Goal: Information Seeking & Learning: Check status

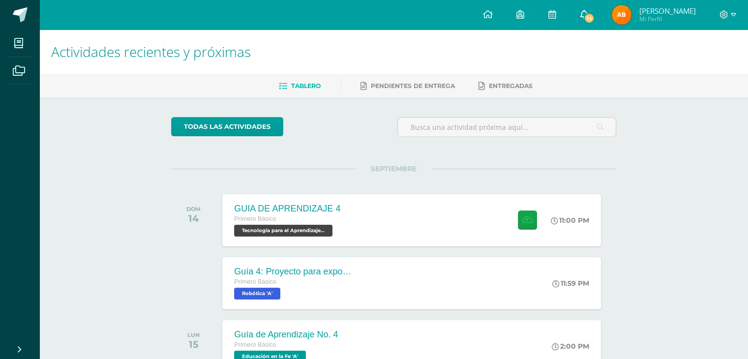
click at [594, 14] on span "14" at bounding box center [589, 18] width 11 height 11
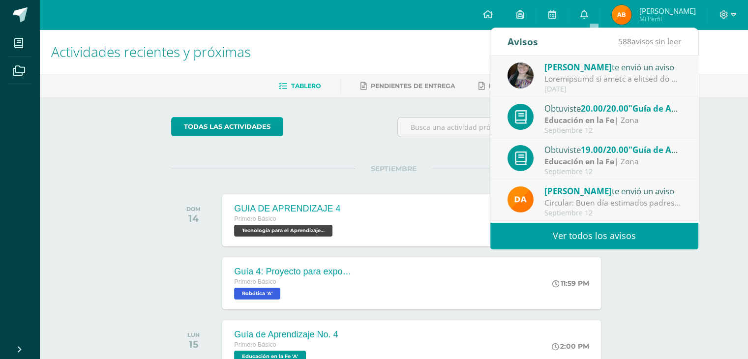
click at [659, 238] on link "Ver todos los avisos" at bounding box center [594, 235] width 208 height 27
click at [344, 178] on div "SEPTIEMBRE DOM 14 GUIA DE APRENDIZAJE 4 Primero Básico Tecnología para el Apren…" at bounding box center [393, 208] width 445 height 79
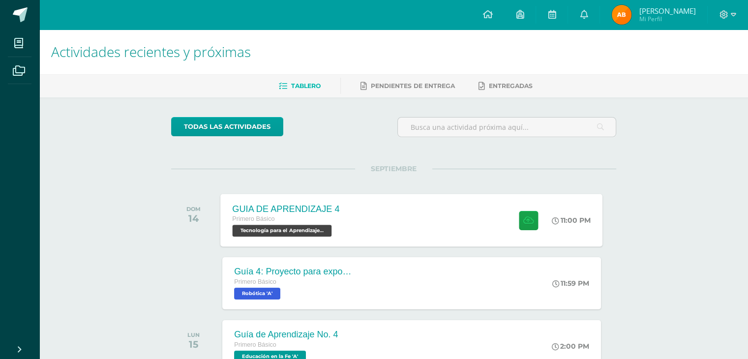
click at [425, 221] on div "GUIA DE APRENDIZAJE 4 Primero Básico Tecnología para el Aprendizaje y la Comuni…" at bounding box center [412, 220] width 382 height 53
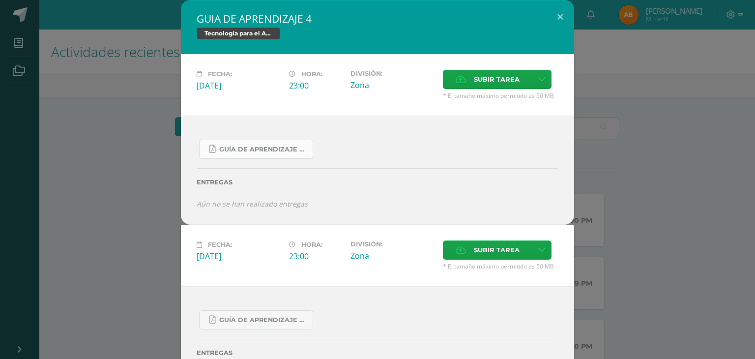
click at [268, 146] on span "Guía De Aprendizaje 4.pdf" at bounding box center [263, 150] width 88 height 8
click at [557, 20] on button at bounding box center [560, 16] width 28 height 33
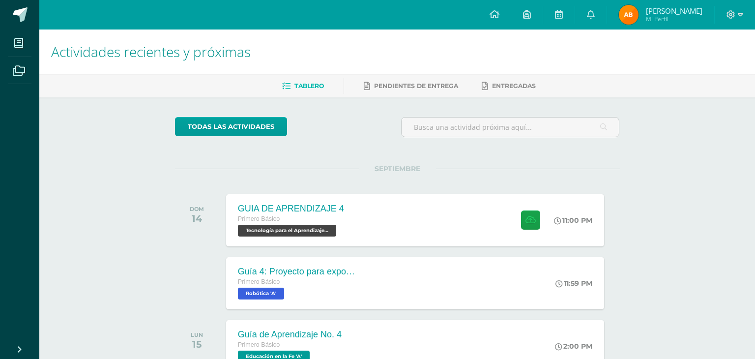
click at [659, 12] on div "GUIA DE APRENDIZAJE 4 Tecnología para el Aprendizaje y la Comunicación (Informá…" at bounding box center [377, 197] width 747 height 395
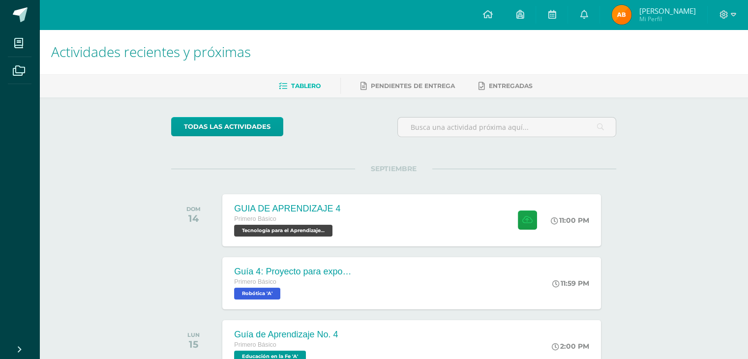
click at [631, 12] on img at bounding box center [622, 15] width 20 height 20
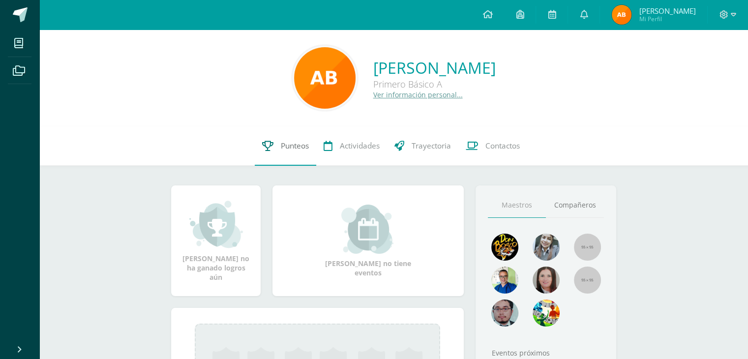
click at [287, 149] on span "Punteos" at bounding box center [295, 146] width 28 height 10
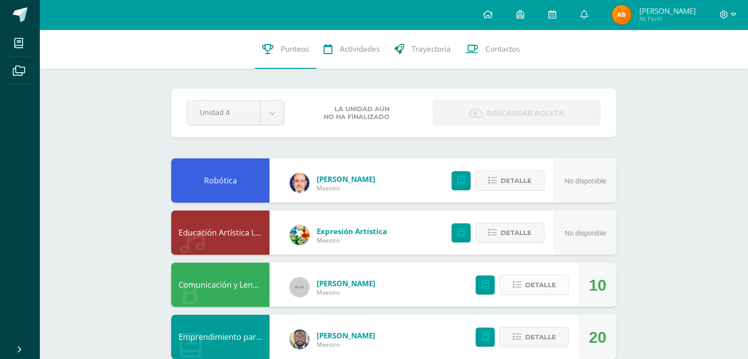
click at [527, 281] on span "Detalle" at bounding box center [540, 285] width 31 height 18
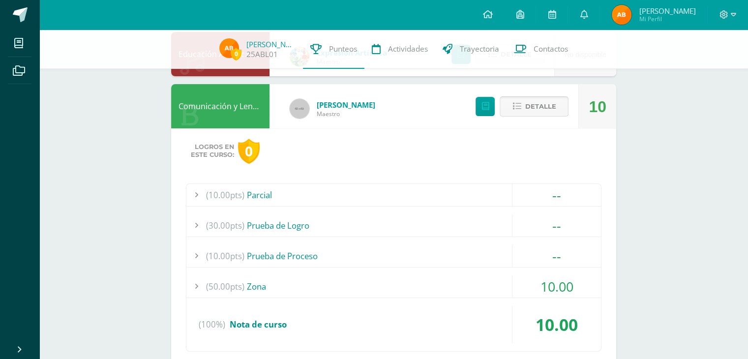
scroll to position [197, 0]
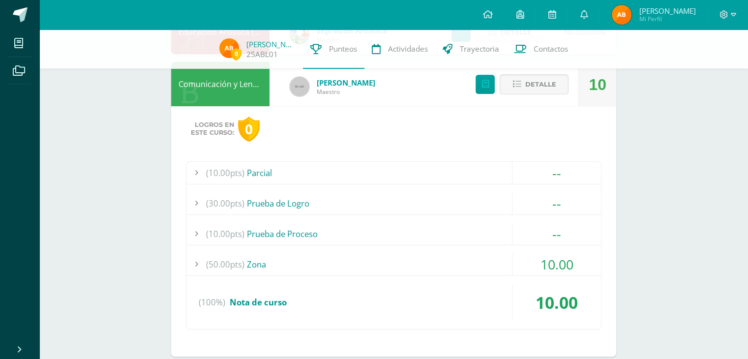
click at [414, 264] on div "(50.00pts) Zona" at bounding box center [393, 264] width 414 height 22
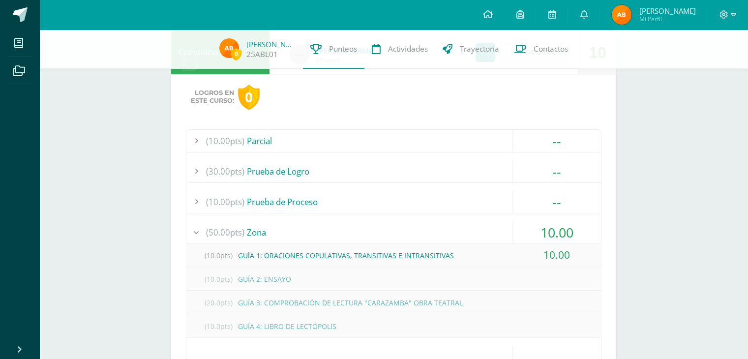
scroll to position [246, 0]
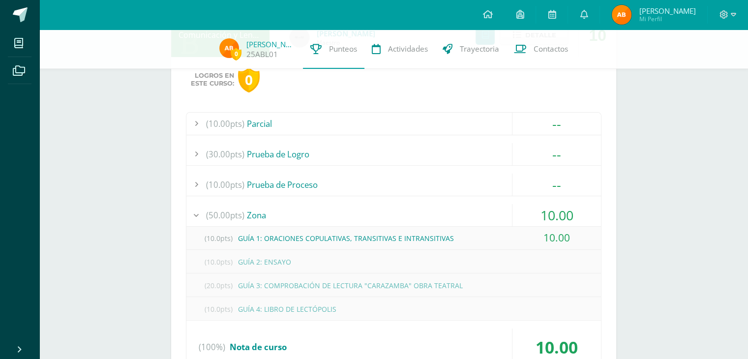
click at [427, 218] on div "(50.00pts) Zona" at bounding box center [393, 215] width 414 height 22
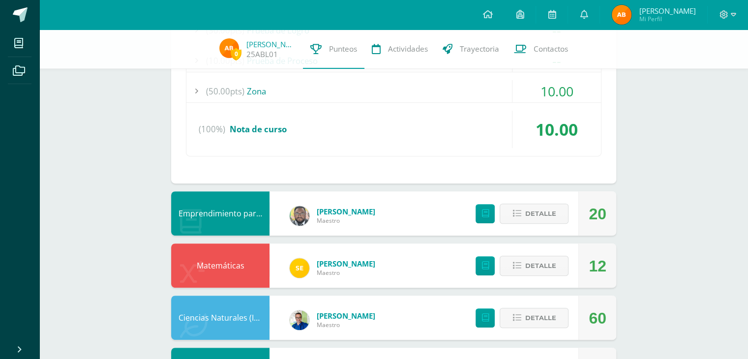
scroll to position [393, 0]
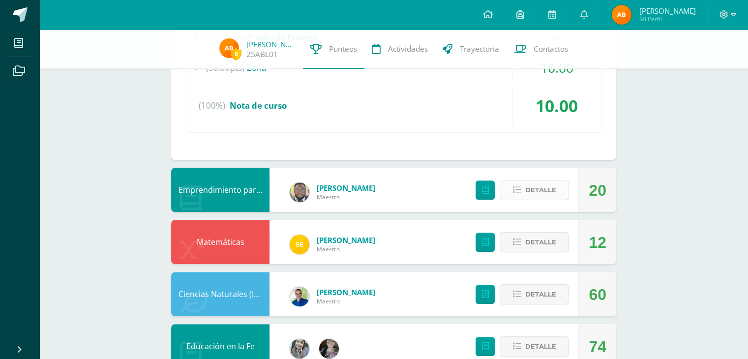
click at [515, 193] on icon at bounding box center [516, 190] width 8 height 8
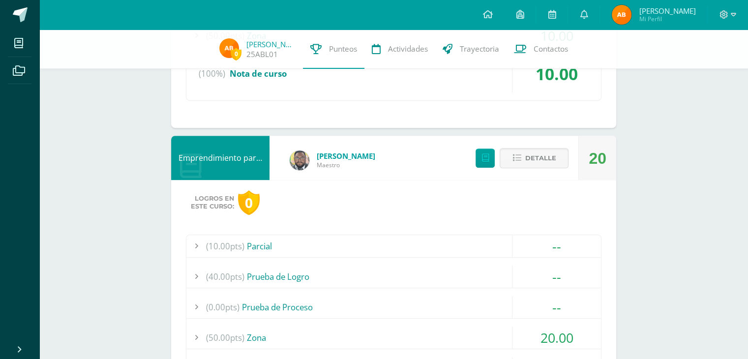
scroll to position [442, 0]
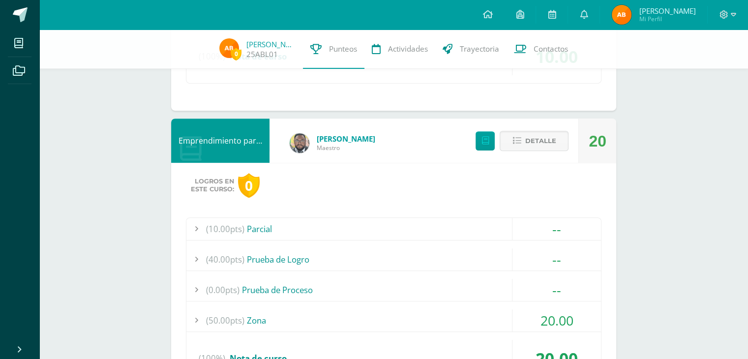
drag, startPoint x: 356, startPoint y: 299, endPoint x: 364, endPoint y: 277, distance: 23.5
click at [364, 274] on div "(10.00pts) Parcial -- (10.0pts) Parcial (40.00pts) Prueba de Logro --" at bounding box center [393, 301] width 415 height 168
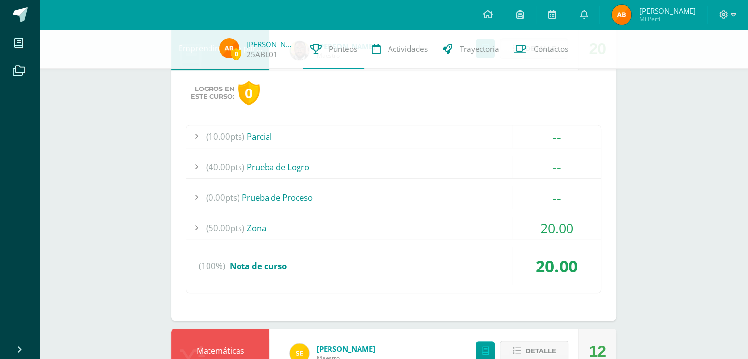
scroll to position [541, 0]
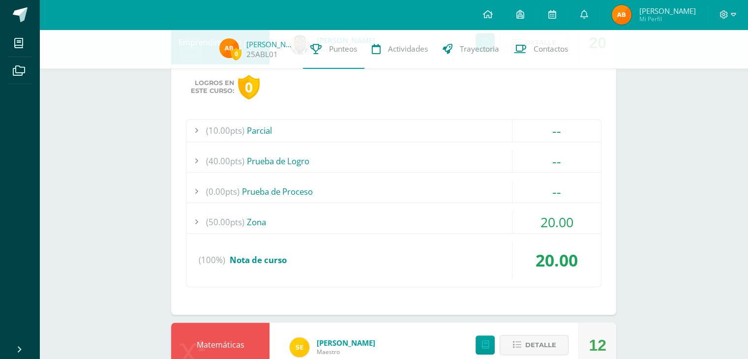
click at [377, 223] on div "(50.00pts) Zona" at bounding box center [393, 222] width 414 height 22
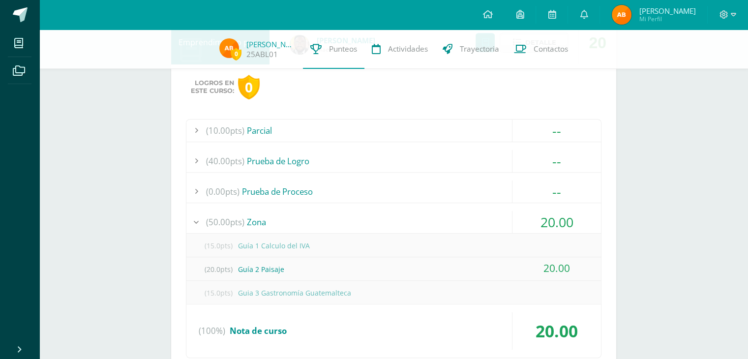
click at [391, 213] on div "(50.00pts) Zona" at bounding box center [393, 222] width 414 height 22
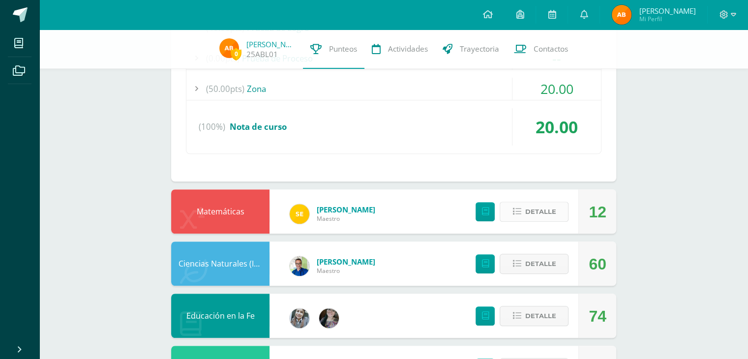
scroll to position [688, 0]
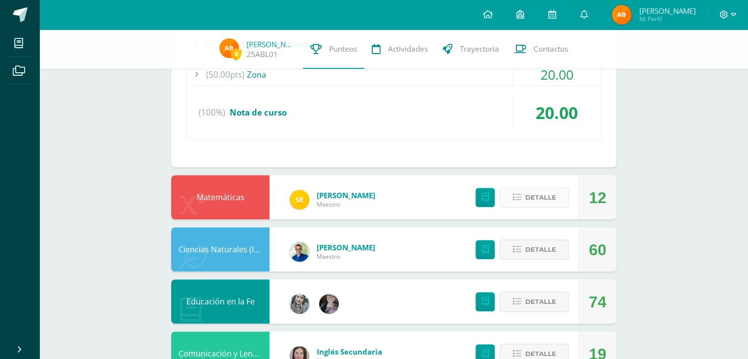
click at [527, 198] on span "Detalle" at bounding box center [540, 197] width 31 height 18
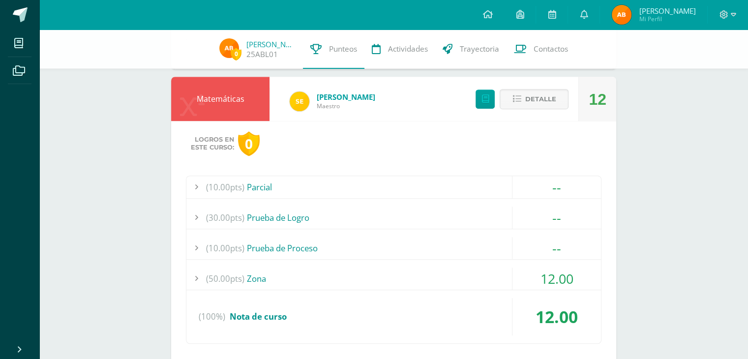
scroll to position [836, 0]
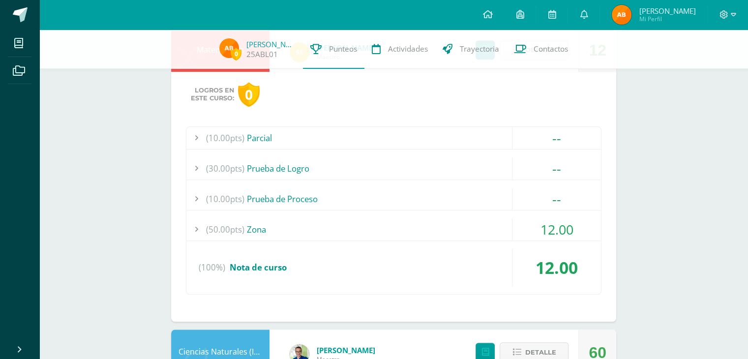
click at [452, 219] on div "(50.00pts) Zona" at bounding box center [393, 229] width 414 height 22
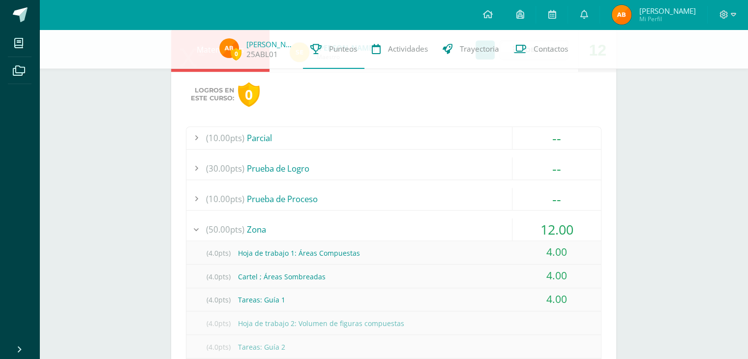
click at [447, 222] on div "(50.00pts) Zona" at bounding box center [393, 229] width 414 height 22
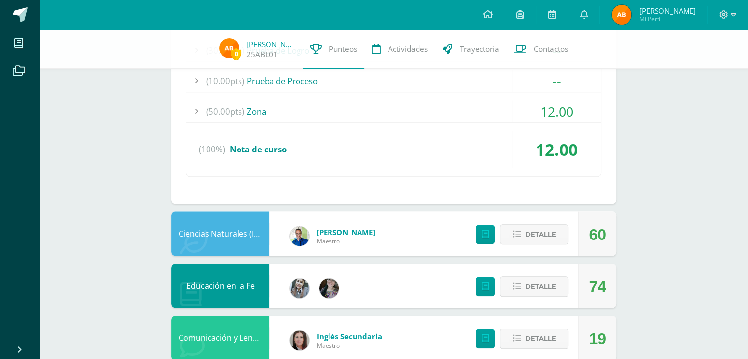
scroll to position [983, 0]
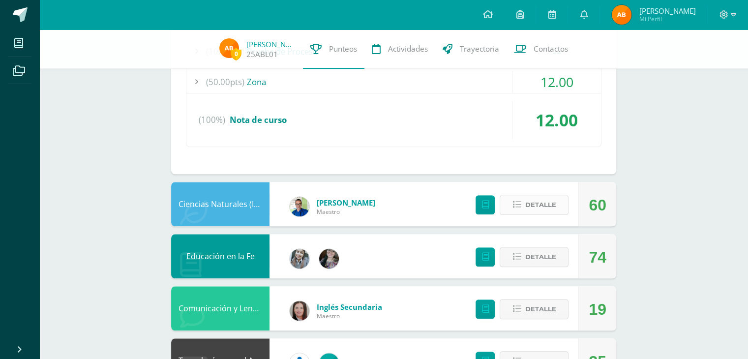
click at [519, 207] on icon at bounding box center [516, 205] width 8 height 8
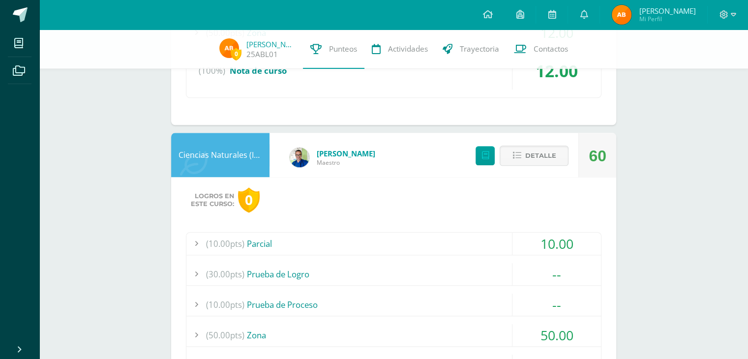
scroll to position [1082, 0]
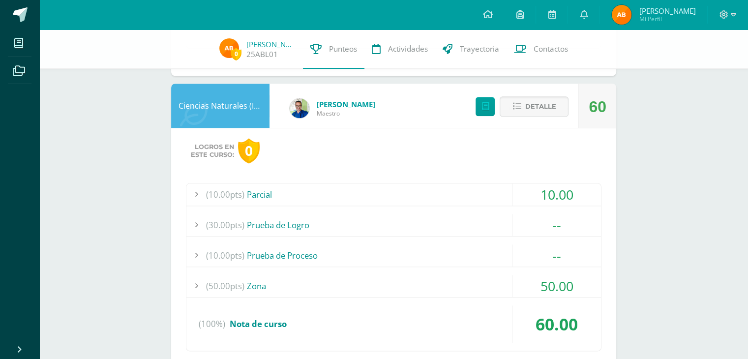
click at [413, 276] on div "(50.00pts) Zona" at bounding box center [393, 286] width 414 height 22
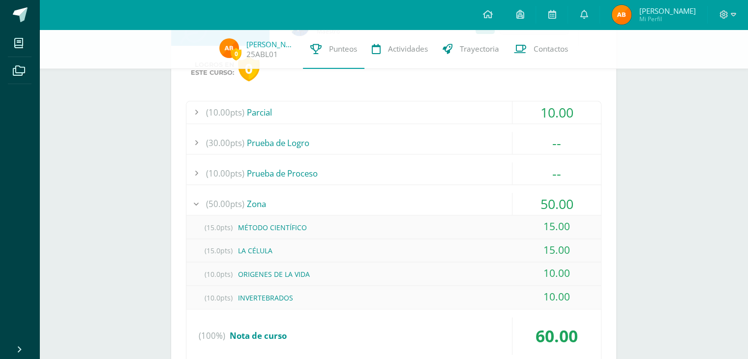
scroll to position [1180, 0]
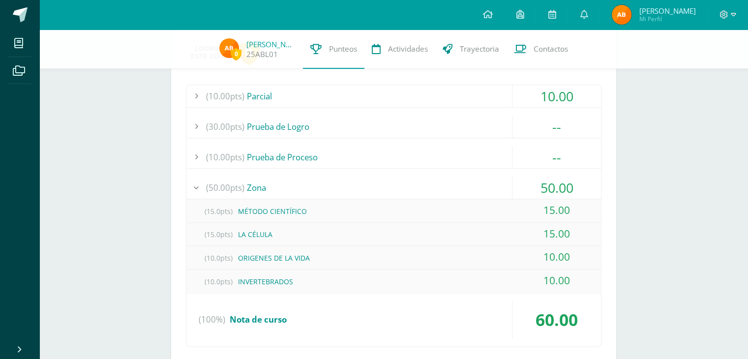
click at [430, 182] on div "(50.00pts) Zona" at bounding box center [393, 187] width 414 height 22
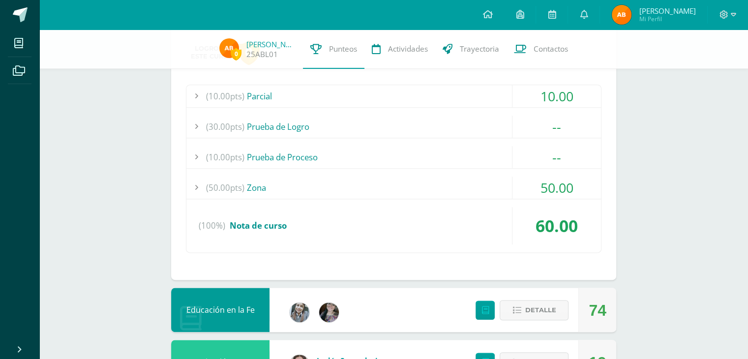
click at [309, 127] on div "(30.00pts) Prueba de Logro" at bounding box center [393, 127] width 414 height 22
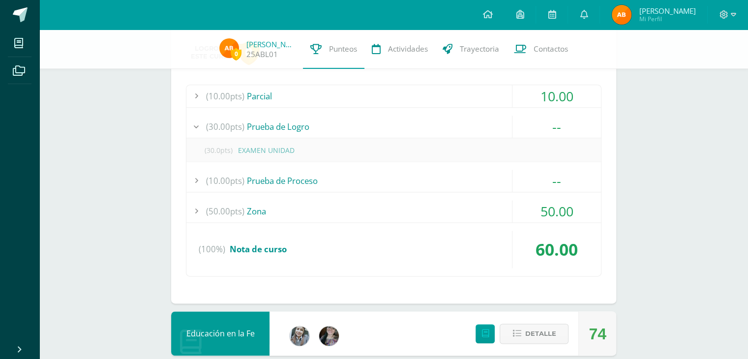
click at [301, 127] on div "(30.00pts) Prueba de Logro" at bounding box center [393, 127] width 414 height 22
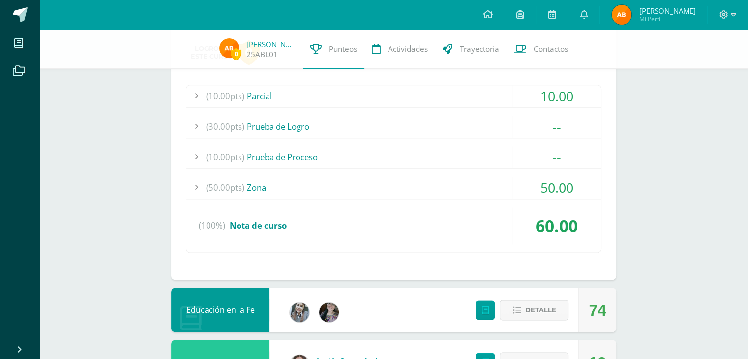
click at [308, 156] on div "(10.00pts) Prueba de Proceso" at bounding box center [393, 157] width 414 height 22
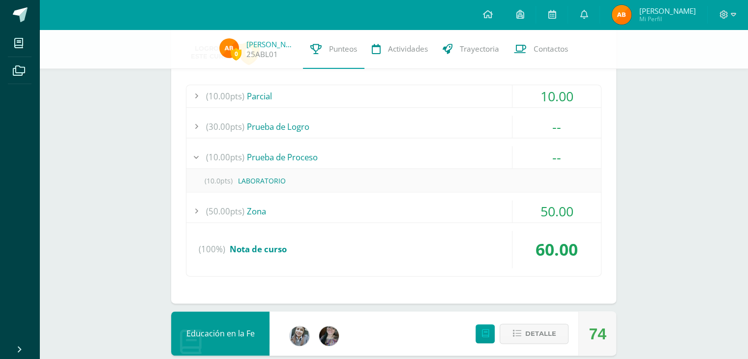
click at [308, 156] on div "(10.00pts) Prueba de Proceso" at bounding box center [393, 157] width 414 height 22
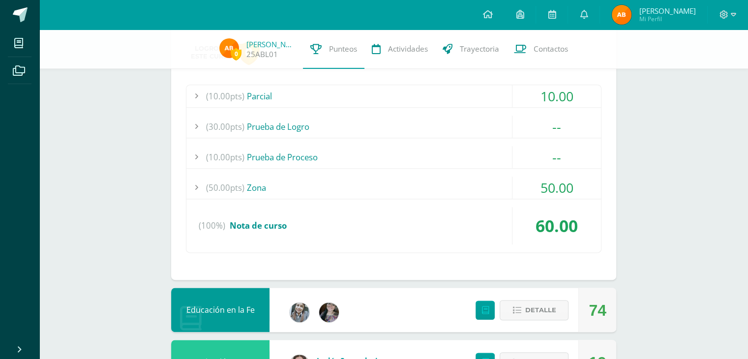
click at [326, 129] on div "(30.00pts) Prueba de Logro" at bounding box center [393, 127] width 414 height 22
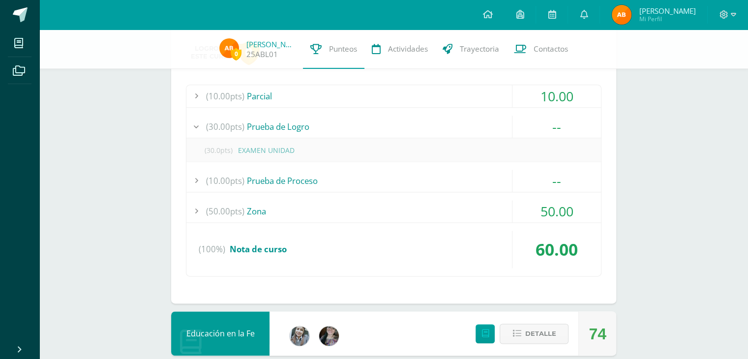
click at [330, 124] on div "(30.00pts) Prueba de Logro" at bounding box center [393, 127] width 414 height 22
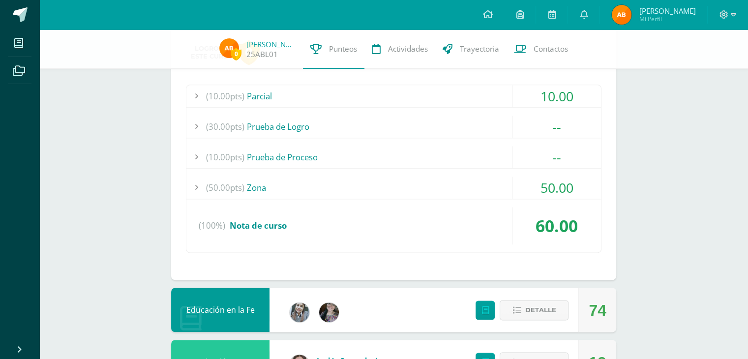
click at [326, 156] on div "(10.00pts) Prueba de Proceso" at bounding box center [393, 157] width 414 height 22
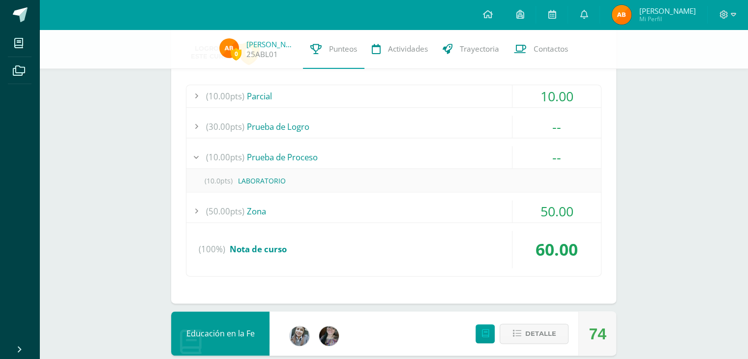
click at [329, 151] on div "(10.00pts) Prueba de Proceso" at bounding box center [393, 157] width 414 height 22
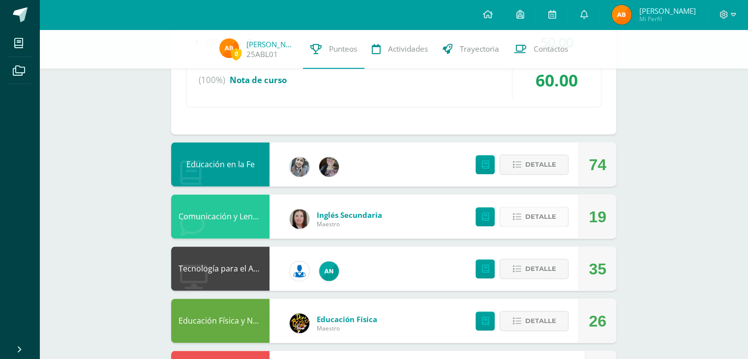
scroll to position [1377, 0]
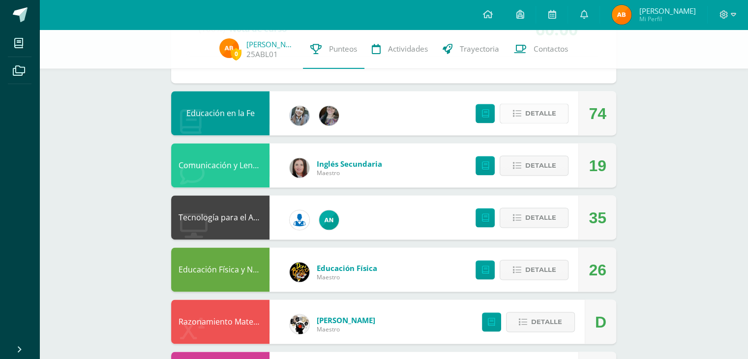
click at [546, 112] on span "Detalle" at bounding box center [540, 113] width 31 height 18
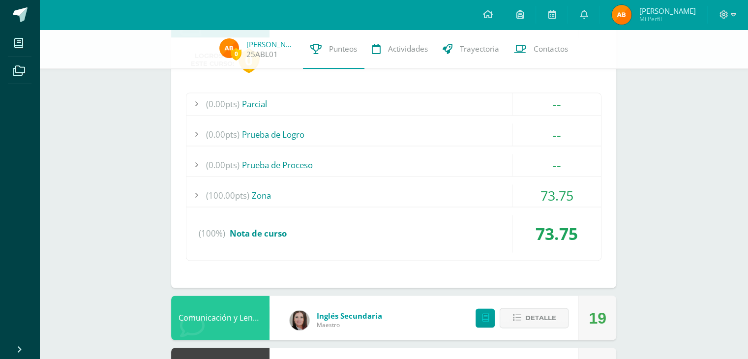
scroll to position [1475, 0]
click at [551, 187] on span "73.75" at bounding box center [556, 195] width 33 height 18
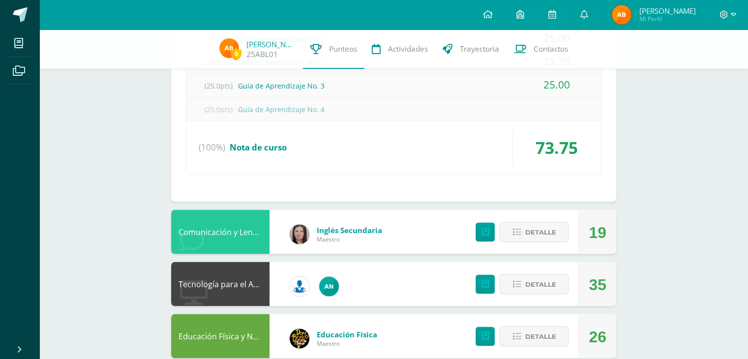
scroll to position [1672, 0]
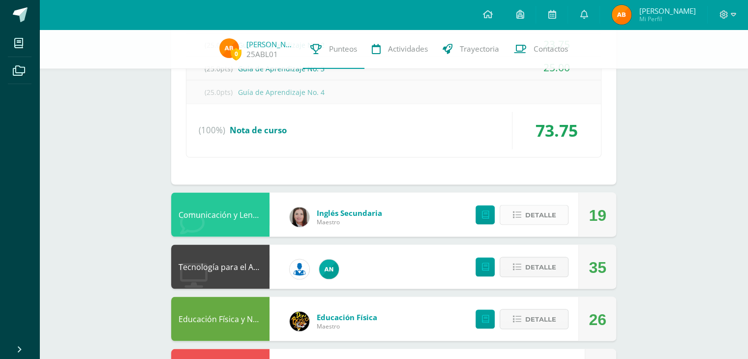
click at [541, 215] on span "Detalle" at bounding box center [540, 215] width 31 height 18
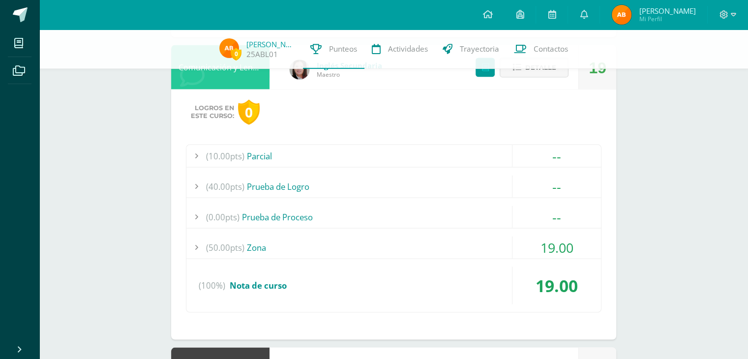
click at [525, 236] on div "19.00" at bounding box center [556, 247] width 89 height 22
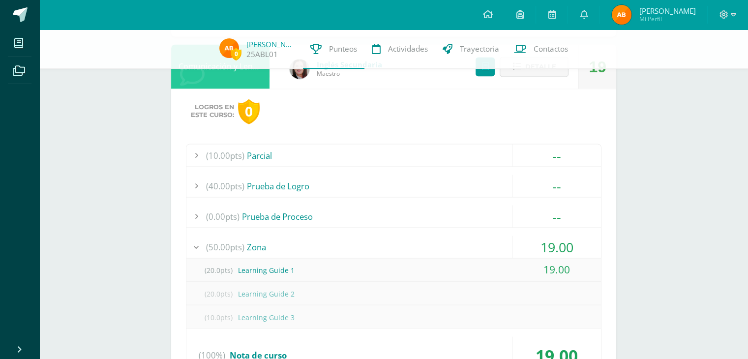
click at [525, 235] on div "19.00" at bounding box center [556, 246] width 89 height 22
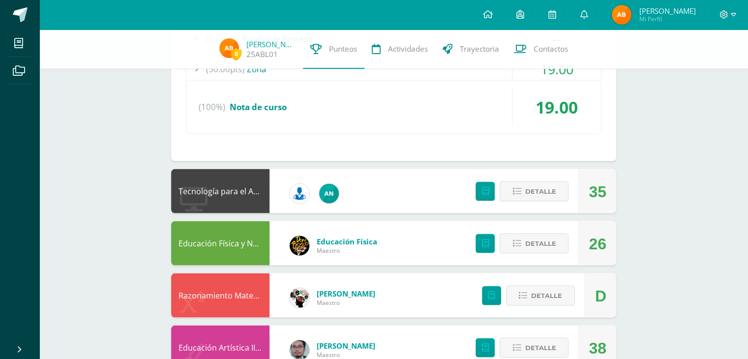
scroll to position [1922, 0]
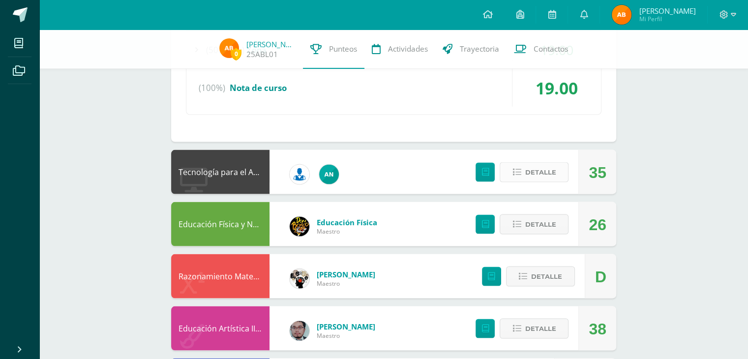
click at [537, 171] on span "Detalle" at bounding box center [540, 172] width 31 height 18
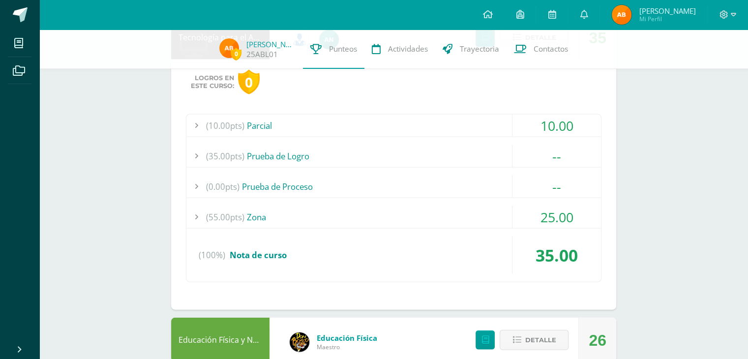
scroll to position [2070, 0]
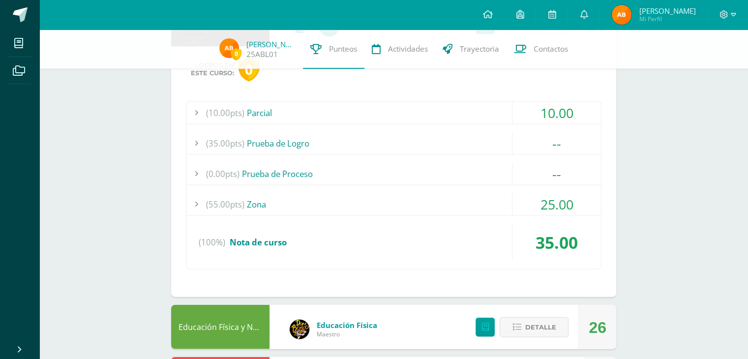
click at [549, 196] on span "25.00" at bounding box center [556, 204] width 33 height 18
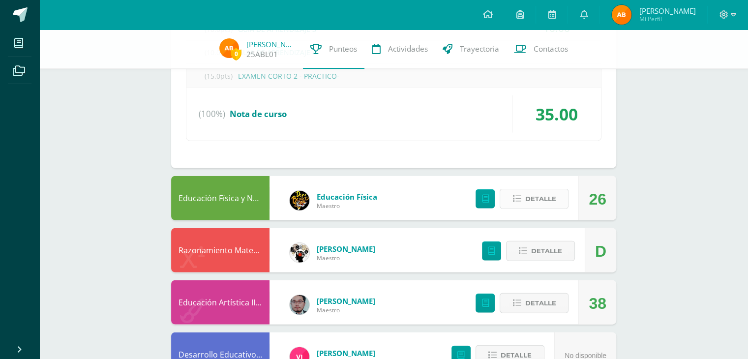
scroll to position [2365, 0]
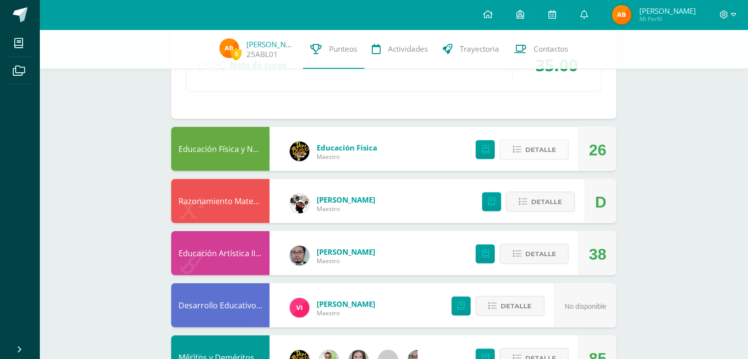
click at [531, 148] on span "Detalle" at bounding box center [540, 150] width 31 height 18
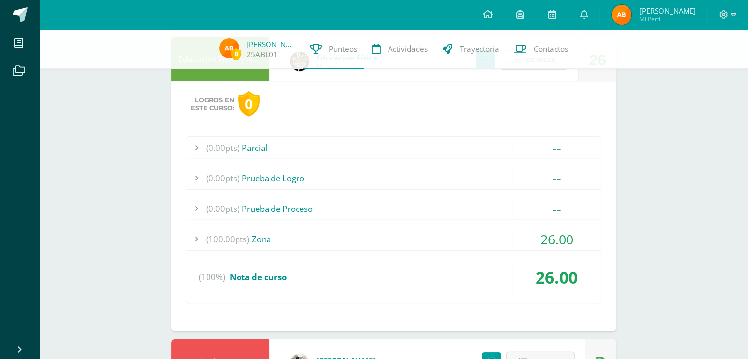
scroll to position [2463, 0]
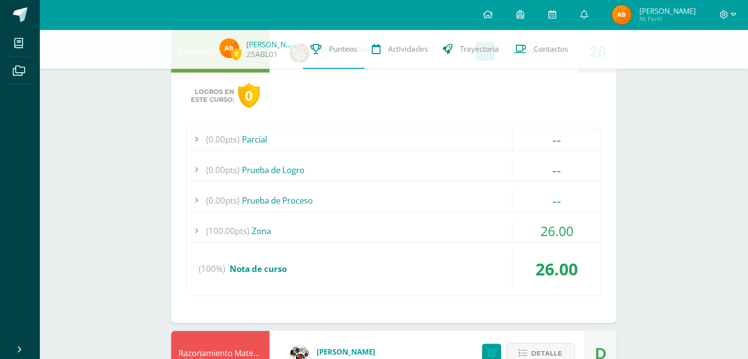
click at [552, 222] on span "26.00" at bounding box center [556, 231] width 33 height 18
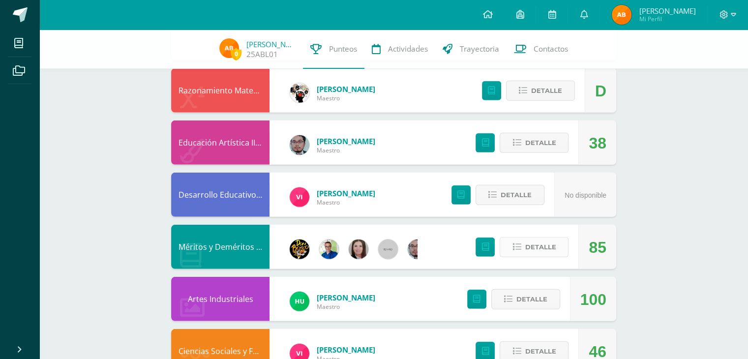
scroll to position [2709, 0]
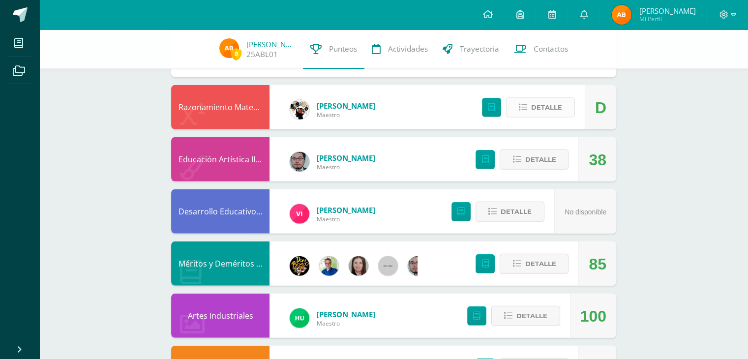
click at [569, 101] on button "Detalle" at bounding box center [540, 107] width 69 height 20
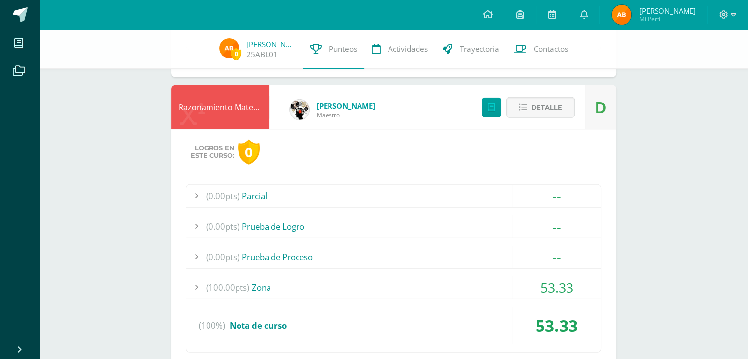
click at [583, 307] on div "53.33" at bounding box center [556, 325] width 89 height 37
click at [574, 280] on div "53.33" at bounding box center [556, 287] width 89 height 22
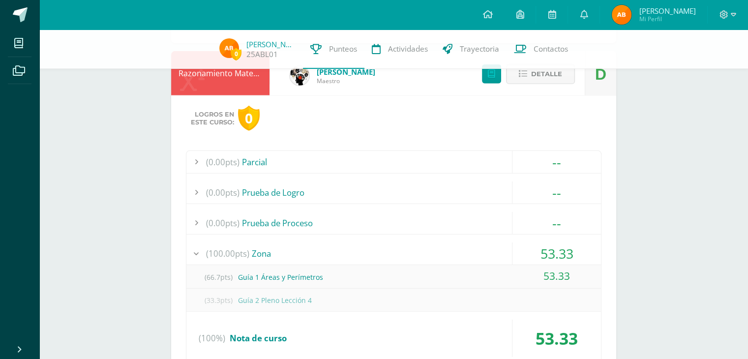
scroll to position [2690, 0]
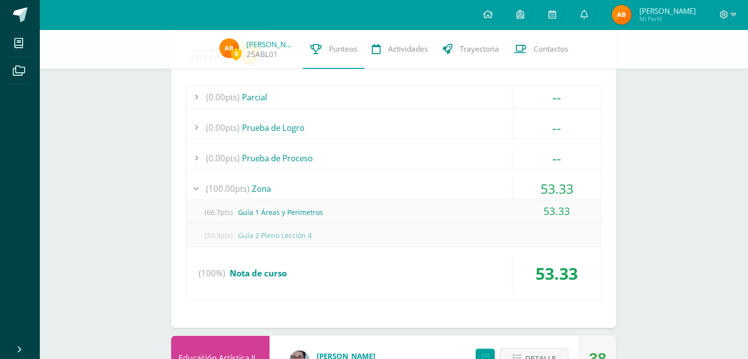
click at [547, 187] on span "53.33" at bounding box center [556, 188] width 33 height 18
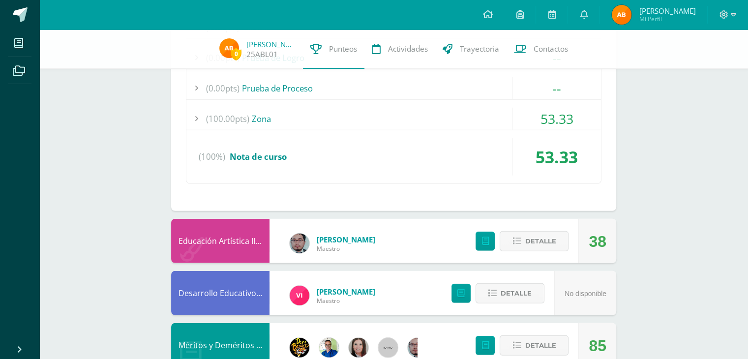
scroll to position [2838, 0]
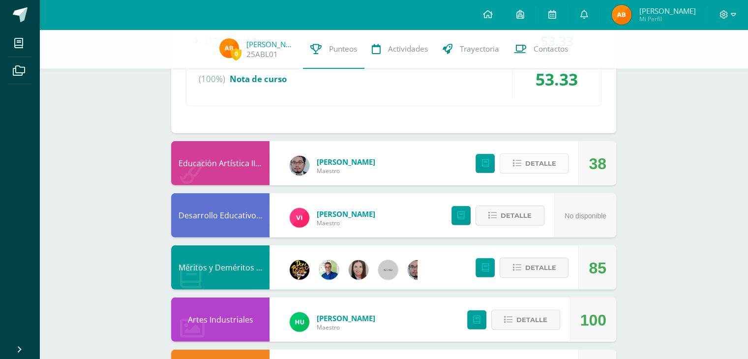
click at [528, 158] on span "Detalle" at bounding box center [540, 163] width 31 height 18
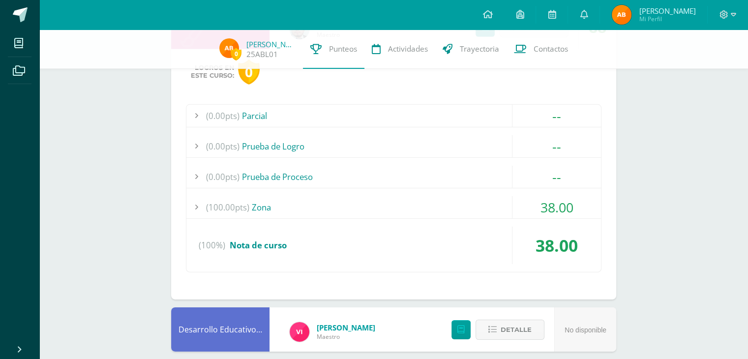
scroll to position [2985, 0]
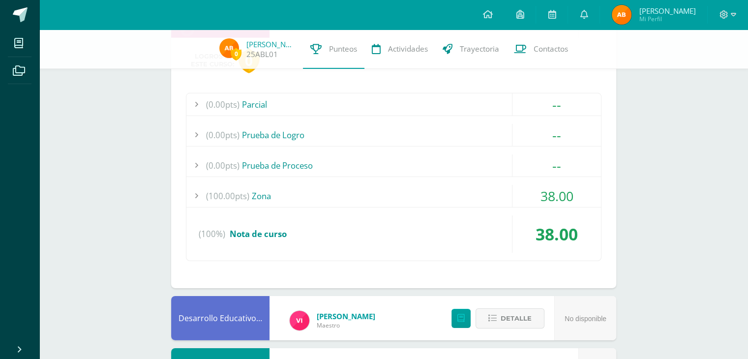
click at [538, 185] on div "38.00" at bounding box center [556, 196] width 89 height 22
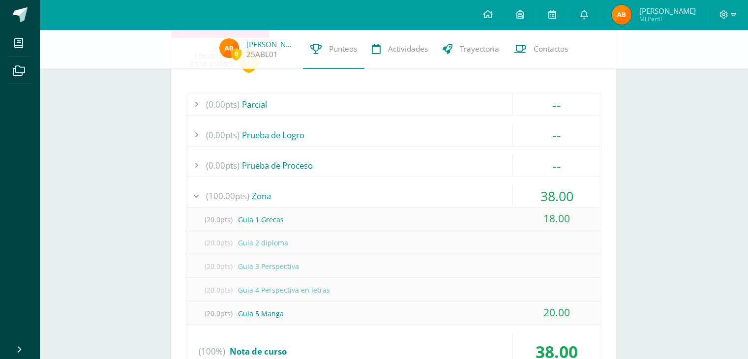
click at [538, 185] on div "38.00" at bounding box center [556, 196] width 89 height 22
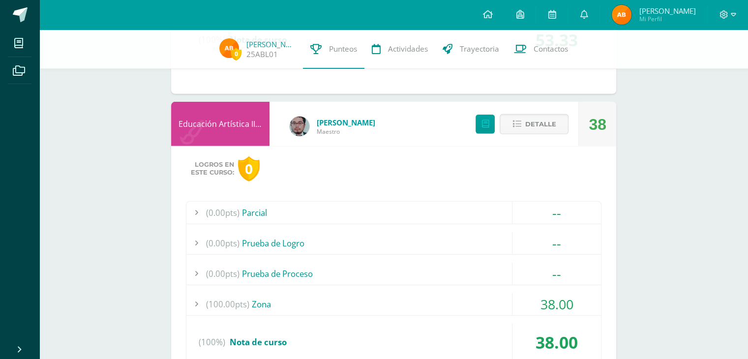
scroll to position [2936, 0]
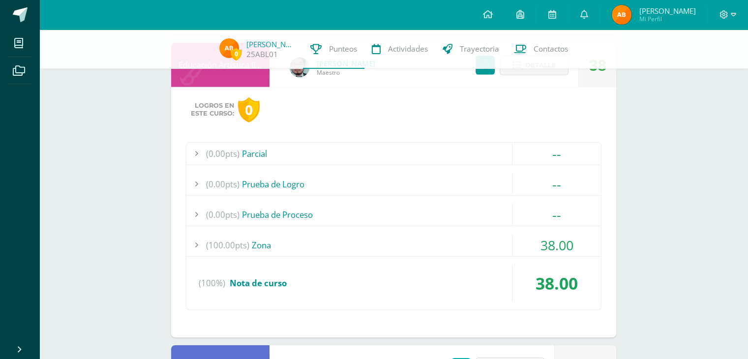
click at [535, 242] on div "38.00" at bounding box center [556, 245] width 89 height 22
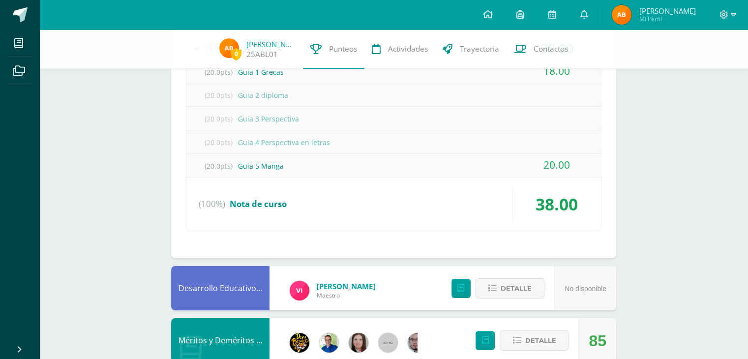
scroll to position [3034, 0]
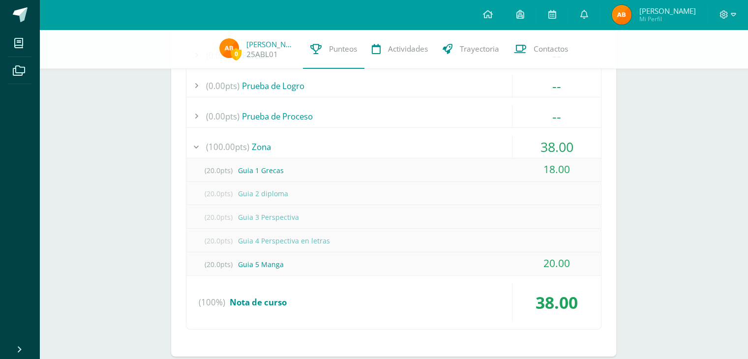
click at [338, 215] on div "(20.0pts) Guia 3 Perspectiva" at bounding box center [393, 217] width 414 height 22
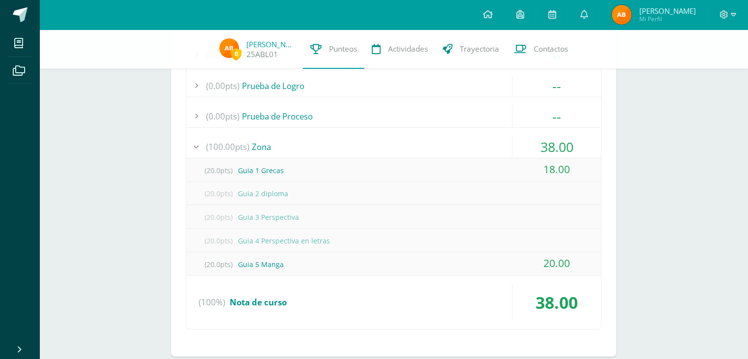
click at [346, 234] on div "(20.0pts) Guia 4 Perspectiva en letras" at bounding box center [393, 241] width 414 height 22
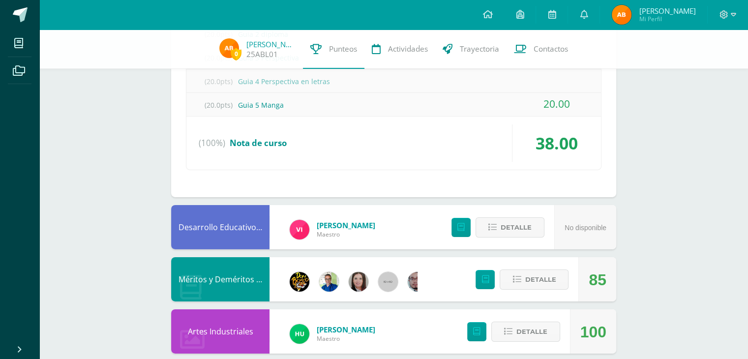
scroll to position [3280, 0]
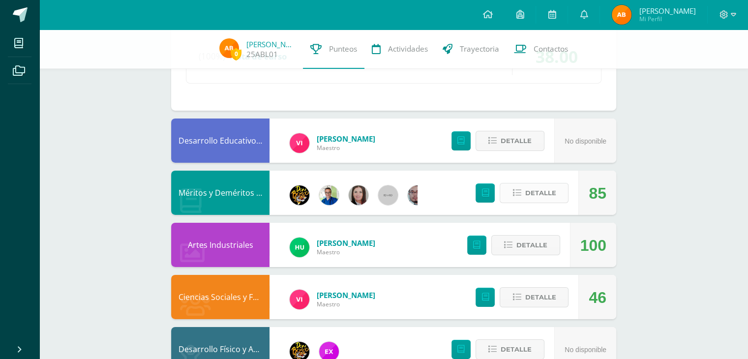
click at [536, 184] on span "Detalle" at bounding box center [540, 193] width 31 height 18
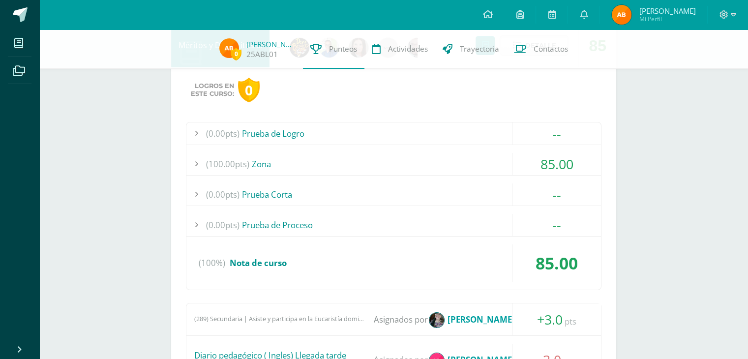
click at [558, 252] on span "85.00" at bounding box center [556, 263] width 42 height 23
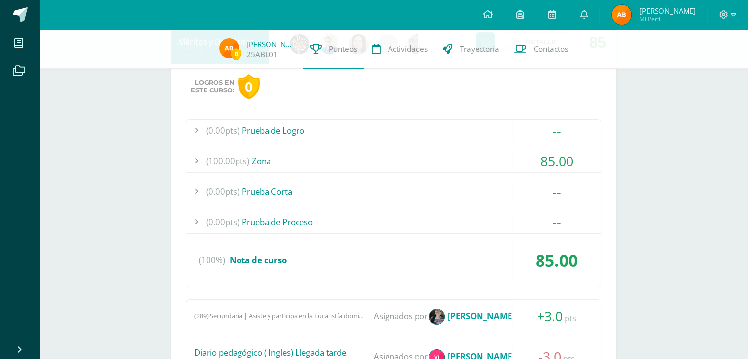
scroll to position [3311, 0]
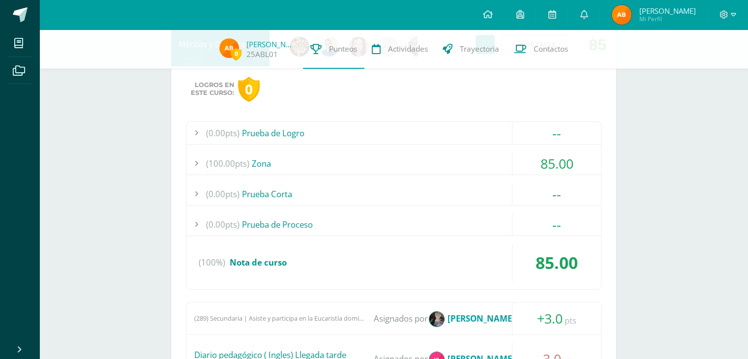
click at [558, 152] on div "85.00" at bounding box center [556, 163] width 89 height 22
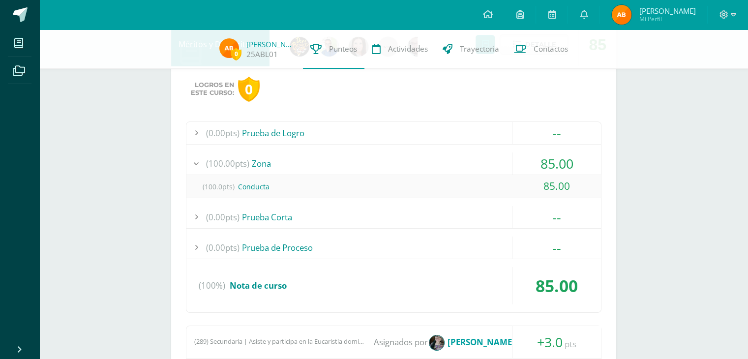
click at [558, 152] on div "85.00" at bounding box center [556, 163] width 89 height 22
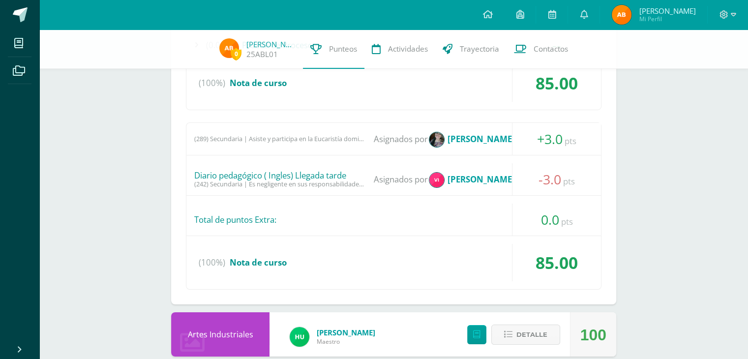
scroll to position [3508, 0]
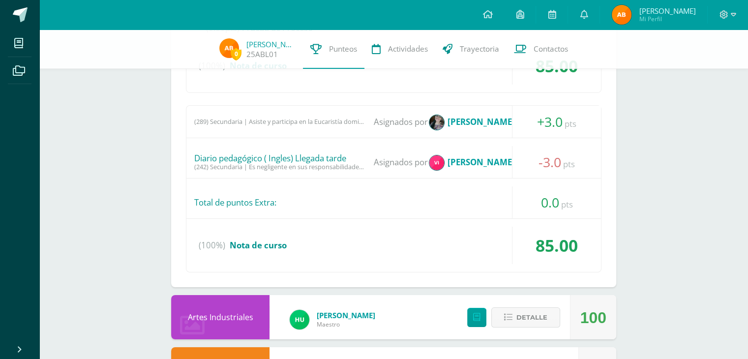
drag, startPoint x: 528, startPoint y: 156, endPoint x: 601, endPoint y: 152, distance: 73.4
click at [601, 152] on div "Logros en este curso: 0 (0.00pts) Prueba de Logro -- Sin actividades (100.00pts…" at bounding box center [393, 78] width 445 height 417
drag, startPoint x: 570, startPoint y: 107, endPoint x: 497, endPoint y: 102, distance: 73.4
click at [497, 106] on div "(289) Secundaria | Asiste y participa en la Eucaristía dominical. Asignados por…" at bounding box center [393, 122] width 414 height 32
click at [408, 189] on div "Total de puntos Extra:" at bounding box center [393, 202] width 414 height 32
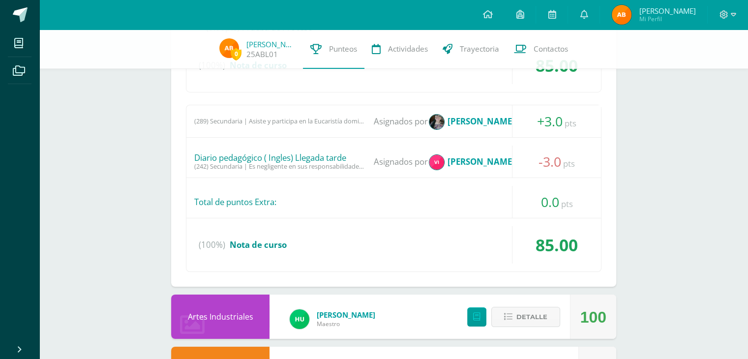
scroll to position [3459, 0]
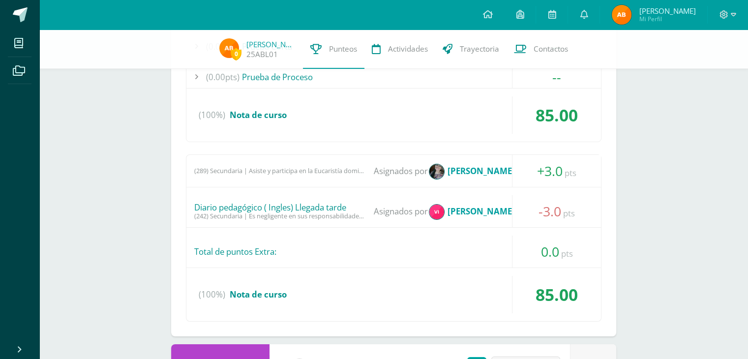
drag, startPoint x: 473, startPoint y: 225, endPoint x: 708, endPoint y: 240, distance: 235.5
click at [498, 227] on div "(289) Secundaria | Asiste y participa en la Eucaristía dominical. Asignados por…" at bounding box center [393, 237] width 415 height 167
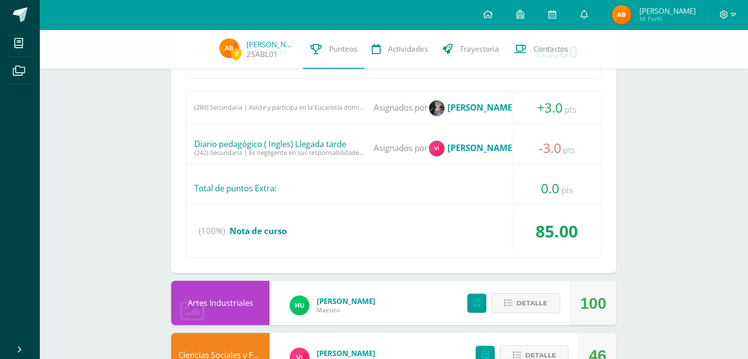
scroll to position [3604, 0]
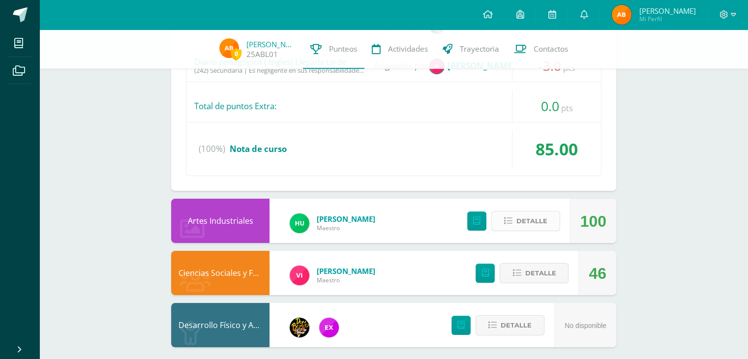
click at [544, 220] on span "Detalle" at bounding box center [531, 221] width 31 height 18
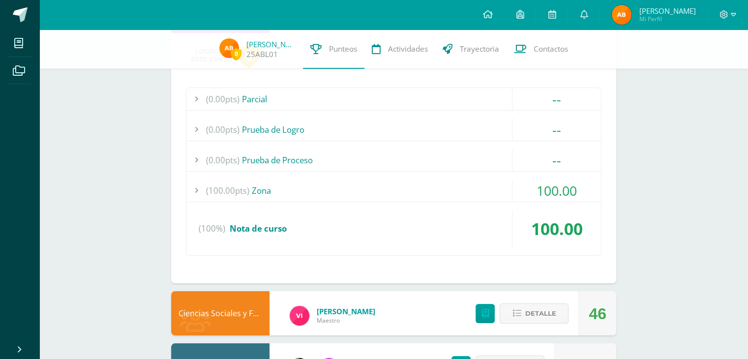
scroll to position [3752, 0]
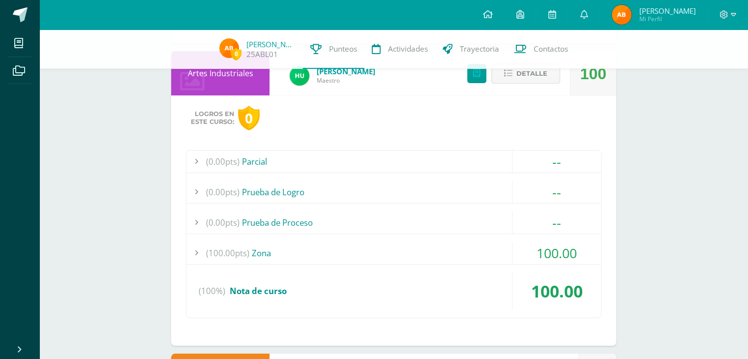
click at [573, 248] on span "100.00" at bounding box center [556, 253] width 40 height 18
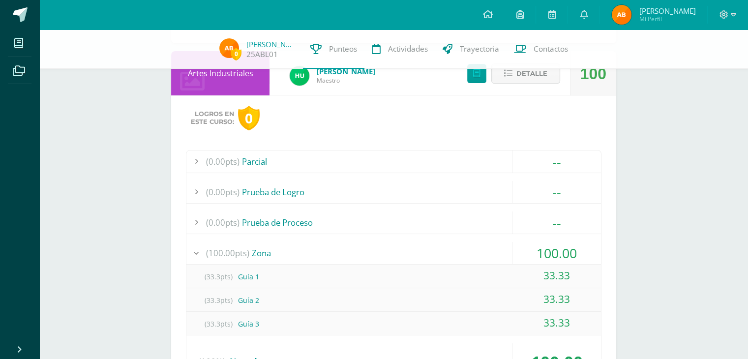
click at [573, 248] on span "100.00" at bounding box center [556, 253] width 40 height 18
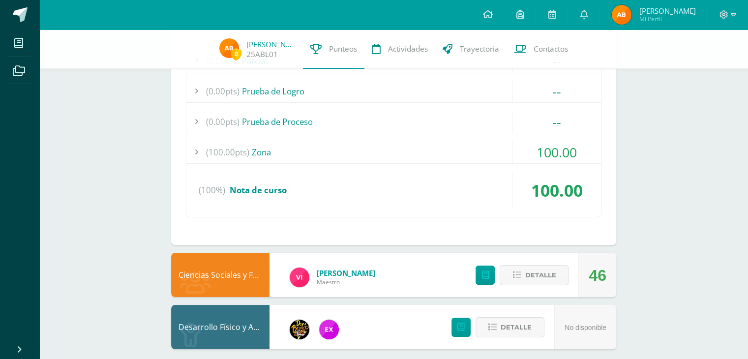
scroll to position [3853, 0]
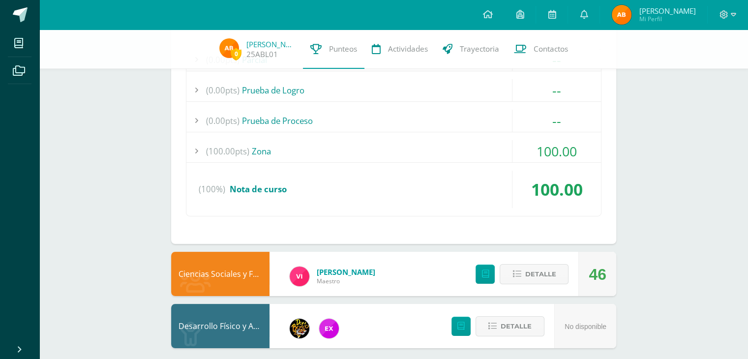
click at [569, 255] on div "Detalle" at bounding box center [519, 274] width 117 height 44
click at [562, 264] on button "Detalle" at bounding box center [533, 274] width 69 height 20
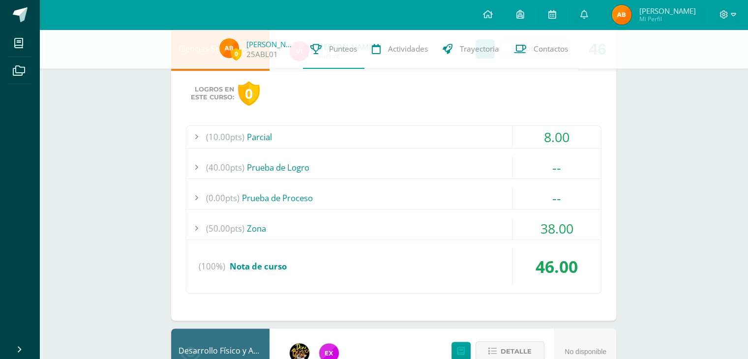
scroll to position [4103, 0]
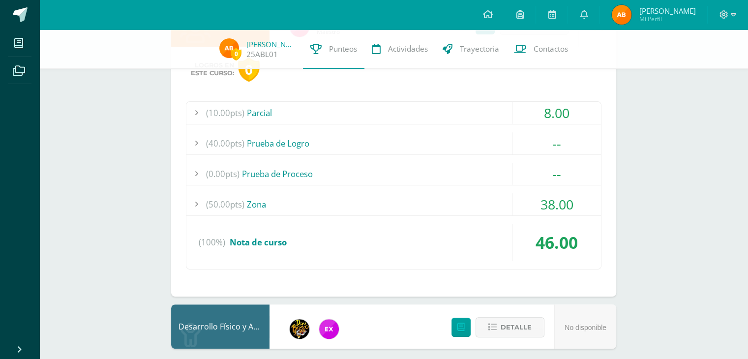
click at [558, 197] on span "38.00" at bounding box center [556, 204] width 33 height 18
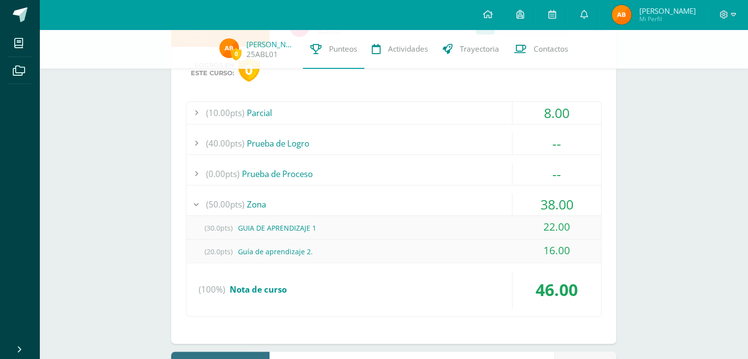
click at [570, 195] on span "38.00" at bounding box center [556, 204] width 33 height 18
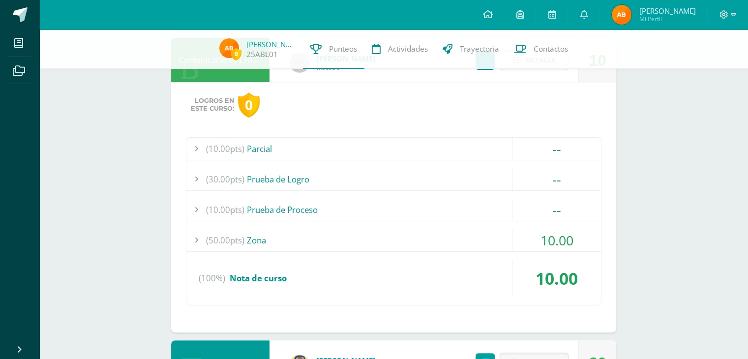
scroll to position [0, 0]
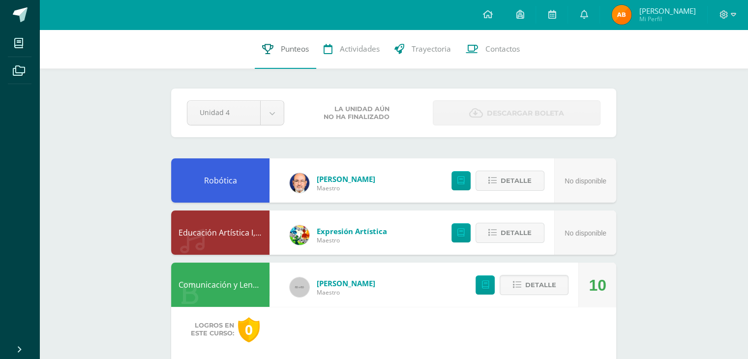
click at [284, 46] on span "Punteos" at bounding box center [295, 49] width 28 height 10
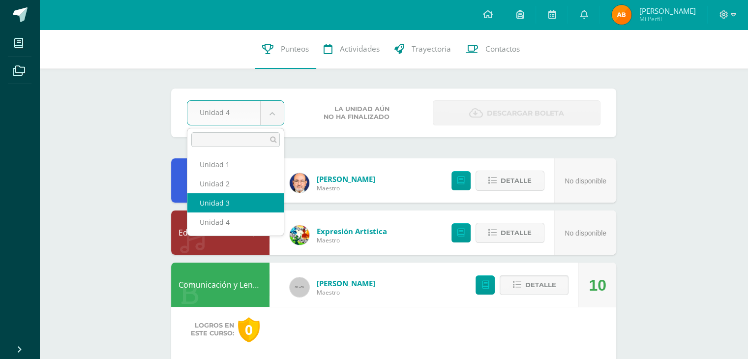
select select "Unidad 3"
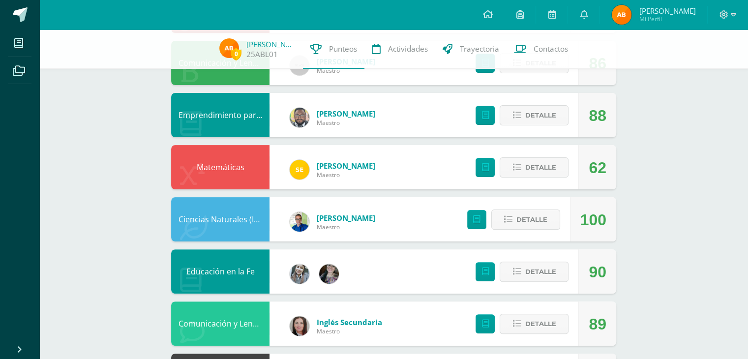
scroll to position [197, 0]
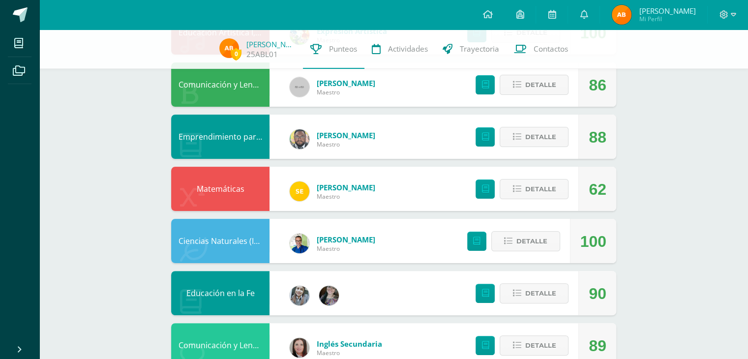
drag, startPoint x: 608, startPoint y: 192, endPoint x: 571, endPoint y: 199, distance: 37.1
click at [571, 199] on div "Matemáticas [PERSON_NAME] 62 [GEOGRAPHIC_DATA]" at bounding box center [393, 189] width 445 height 44
click at [629, 209] on div "Pendiente Unidad 3 Unidad 1 Unidad 2 Unidad 3 Unidad 4 Promedio actual: 90.35 D…" at bounding box center [393, 344] width 484 height 1023
drag, startPoint x: 583, startPoint y: 193, endPoint x: 622, endPoint y: 179, distance: 41.2
click at [622, 179] on div "Pendiente Unidad 3 Unidad 1 Unidad 2 Unidad 3 Unidad 4 Promedio actual: 90.35 D…" at bounding box center [393, 344] width 484 height 1023
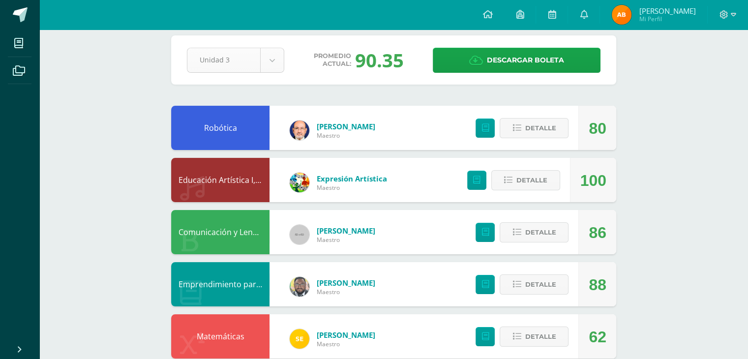
scroll to position [0, 0]
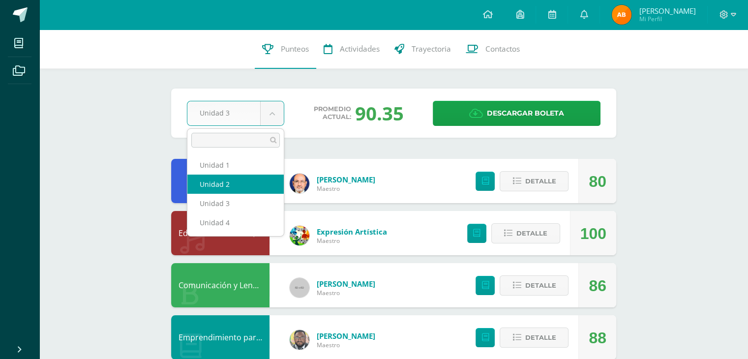
select select "Unidad 2"
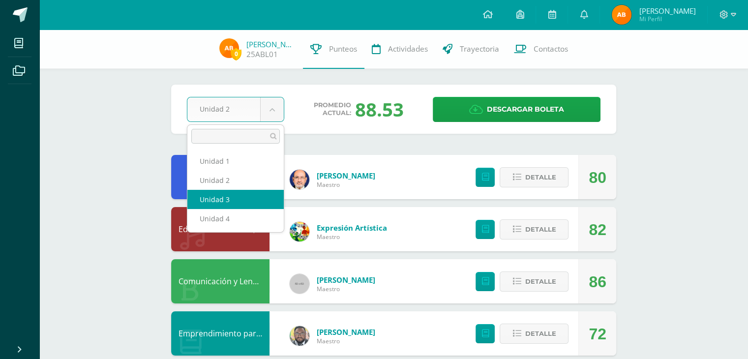
select select "Unidad 3"
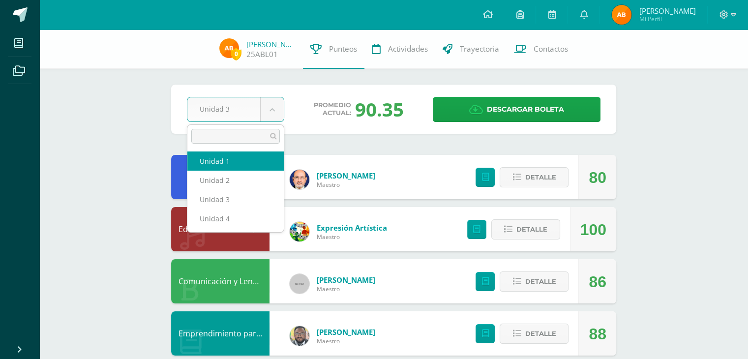
select select "Unidad 1"
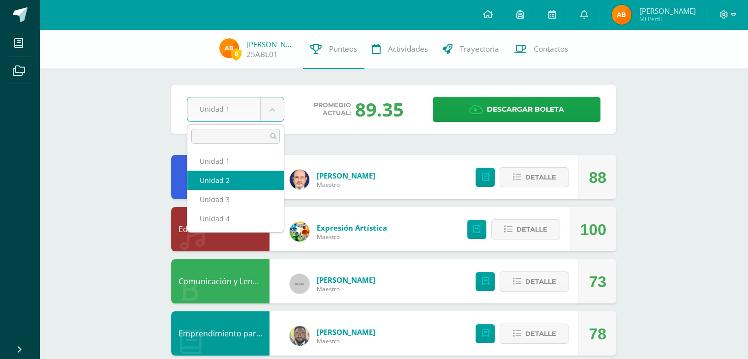
select select "Unidad 2"
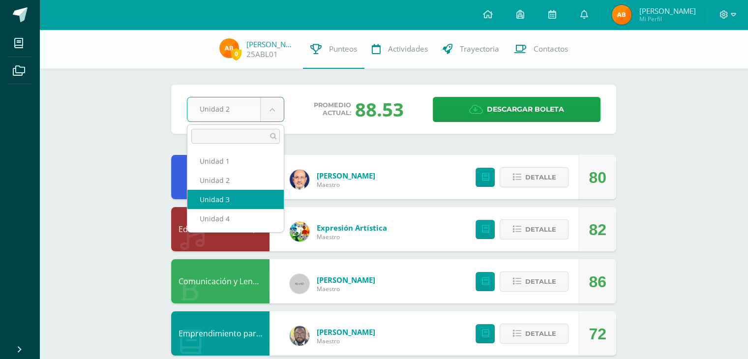
select select "Unidad 3"
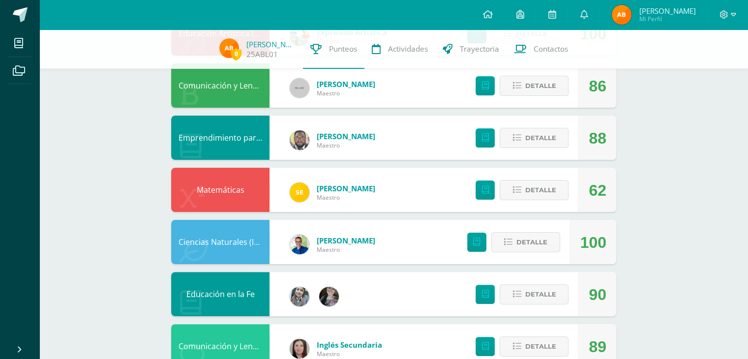
scroll to position [197, 0]
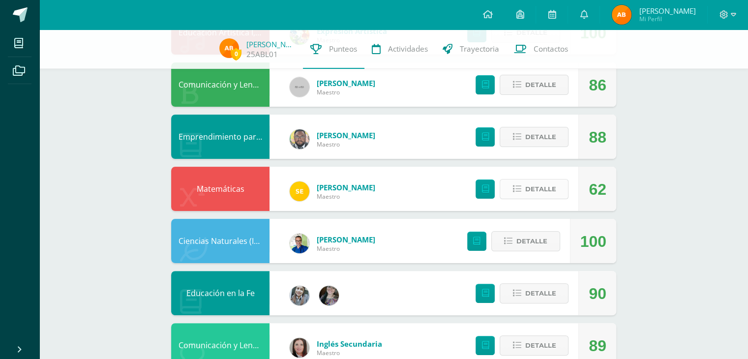
click at [543, 192] on span "Detalle" at bounding box center [540, 189] width 31 height 18
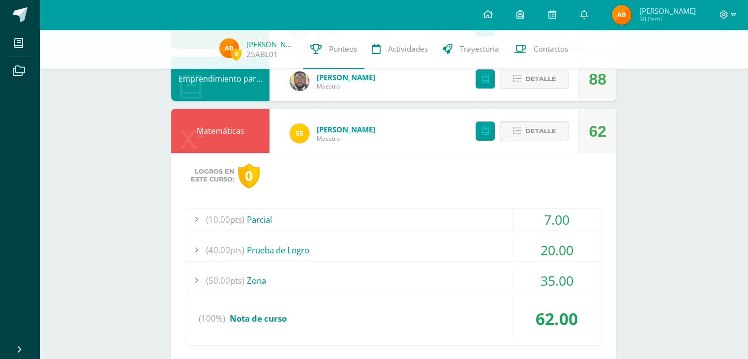
scroll to position [295, 0]
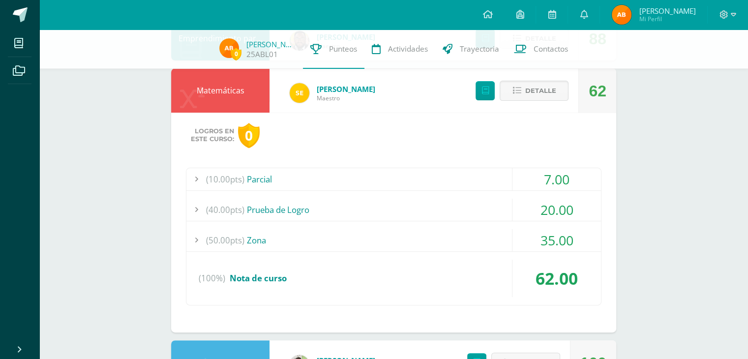
click at [558, 248] on span "35.00" at bounding box center [556, 240] width 33 height 18
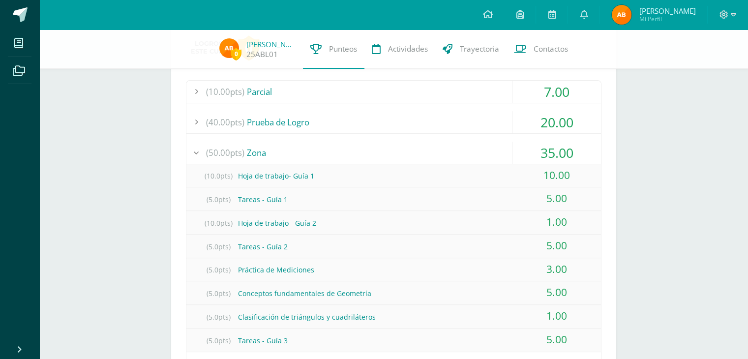
scroll to position [393, 0]
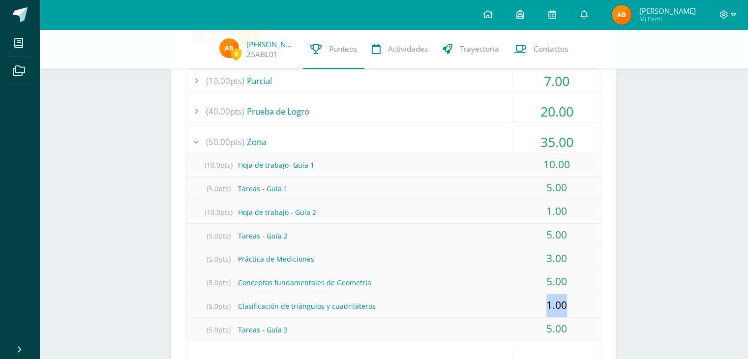
drag, startPoint x: 574, startPoint y: 303, endPoint x: 535, endPoint y: 298, distance: 38.7
click at [535, 298] on div "1.00" at bounding box center [556, 305] width 88 height 23
click at [587, 202] on div "1.00" at bounding box center [556, 211] width 88 height 23
drag, startPoint x: 584, startPoint y: 205, endPoint x: 518, endPoint y: 215, distance: 67.1
click at [518, 215] on div "1.00" at bounding box center [556, 211] width 88 height 23
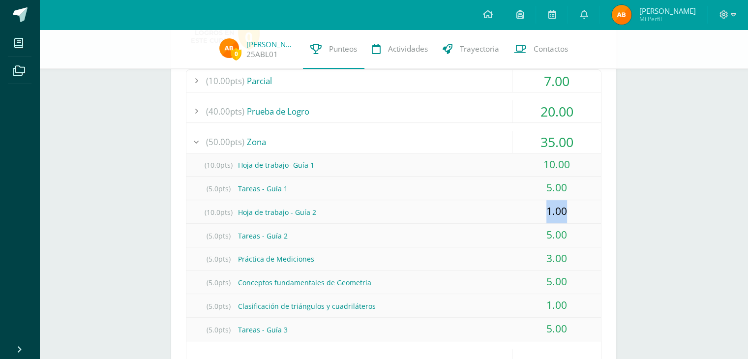
click at [518, 215] on div "1.00" at bounding box center [556, 211] width 88 height 23
